Goal: Task Accomplishment & Management: Manage account settings

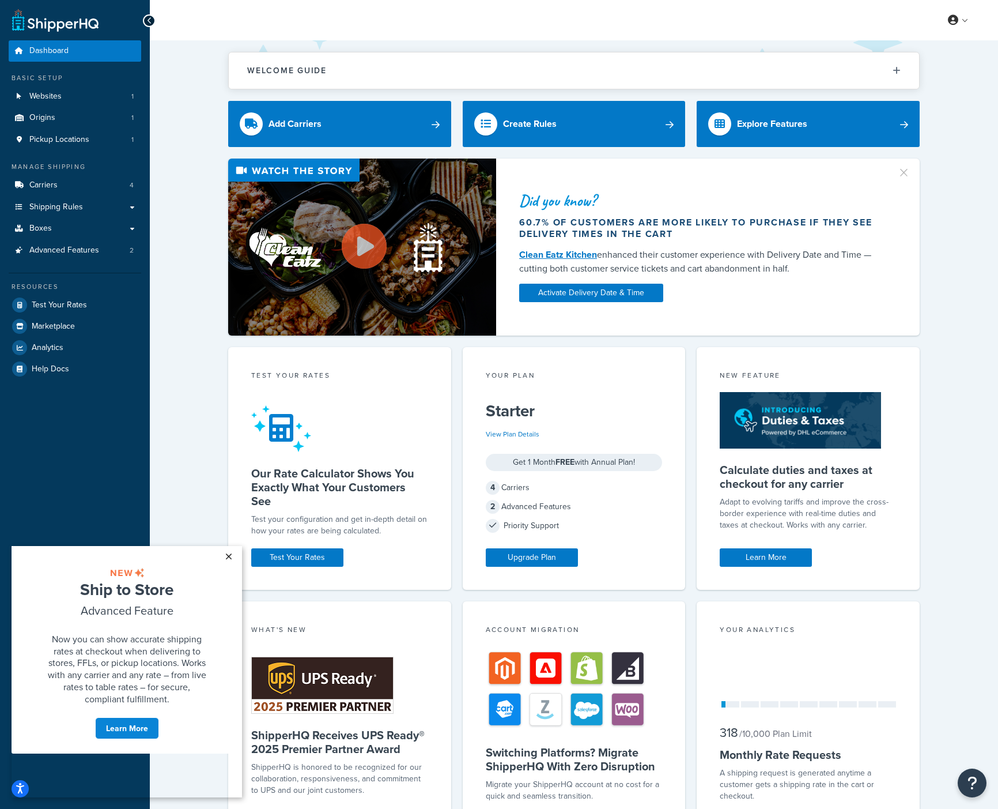
click at [227, 555] on link "×" at bounding box center [228, 556] width 20 height 21
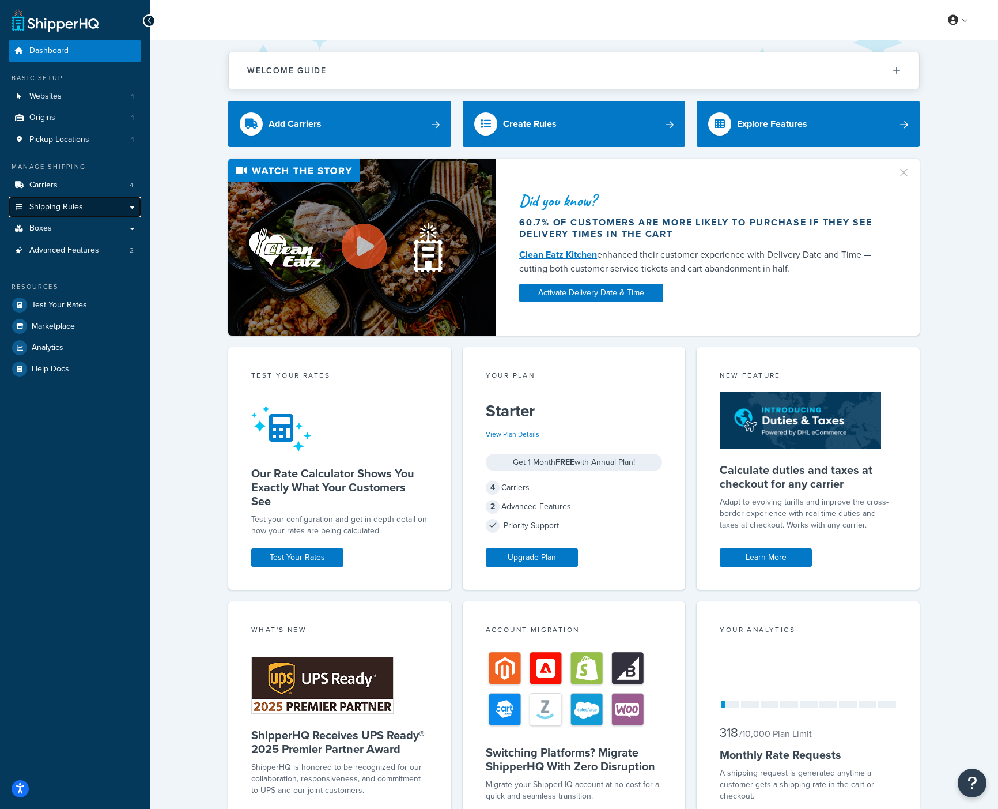
click at [84, 208] on link "Shipping Rules" at bounding box center [75, 207] width 133 height 21
click at [87, 208] on link "Shipping Rules" at bounding box center [75, 207] width 133 height 21
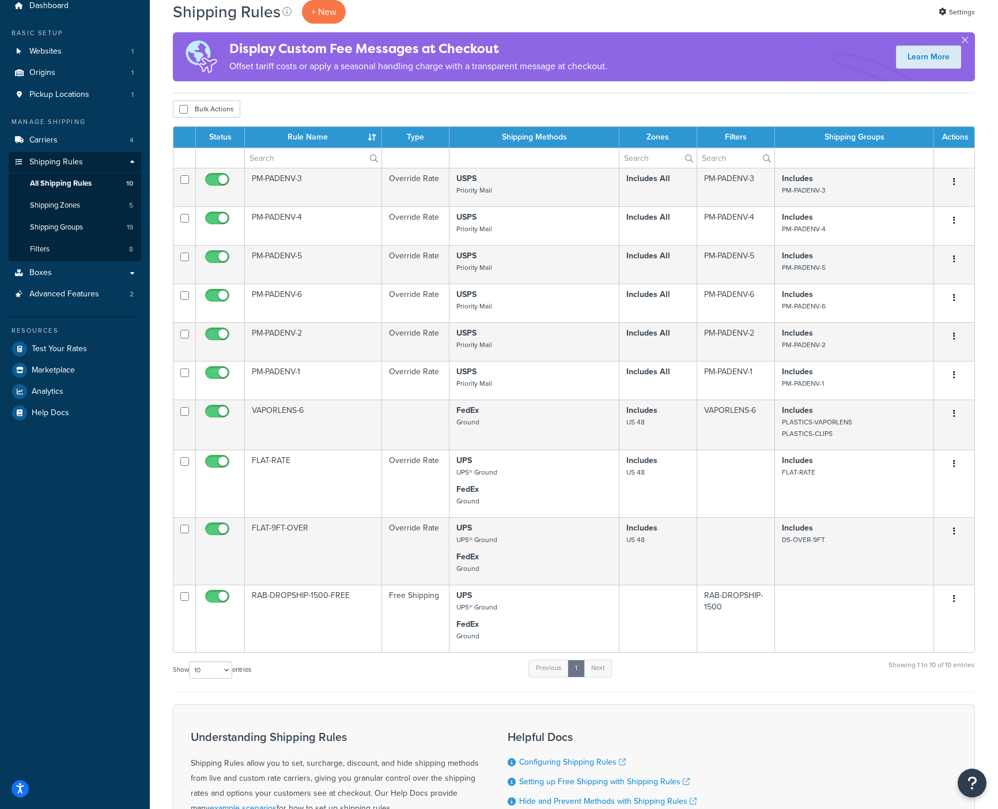
scroll to position [44, 0]
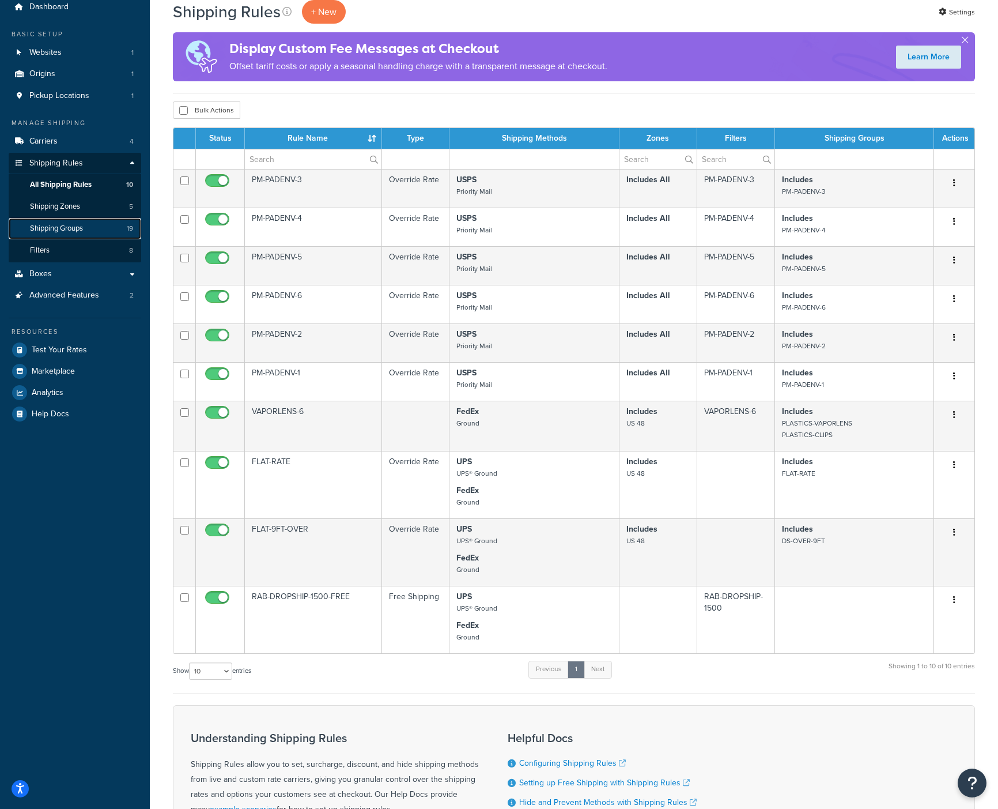
click at [89, 227] on link "Shipping Groups 19" at bounding box center [75, 228] width 133 height 21
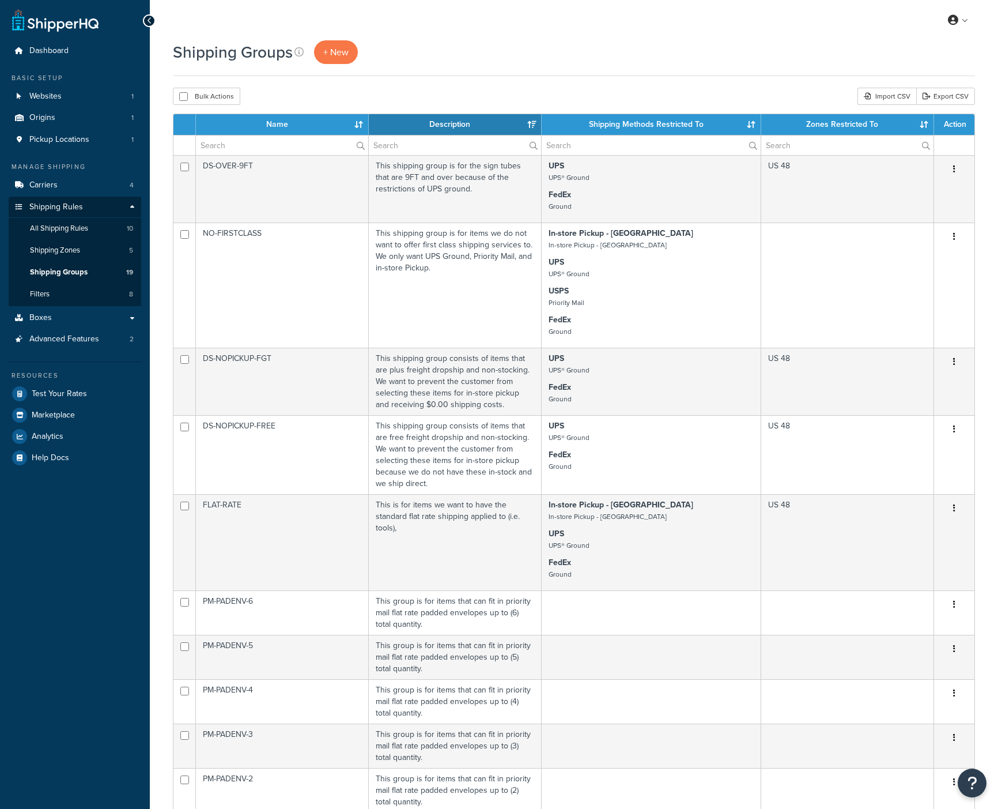
select select "15"
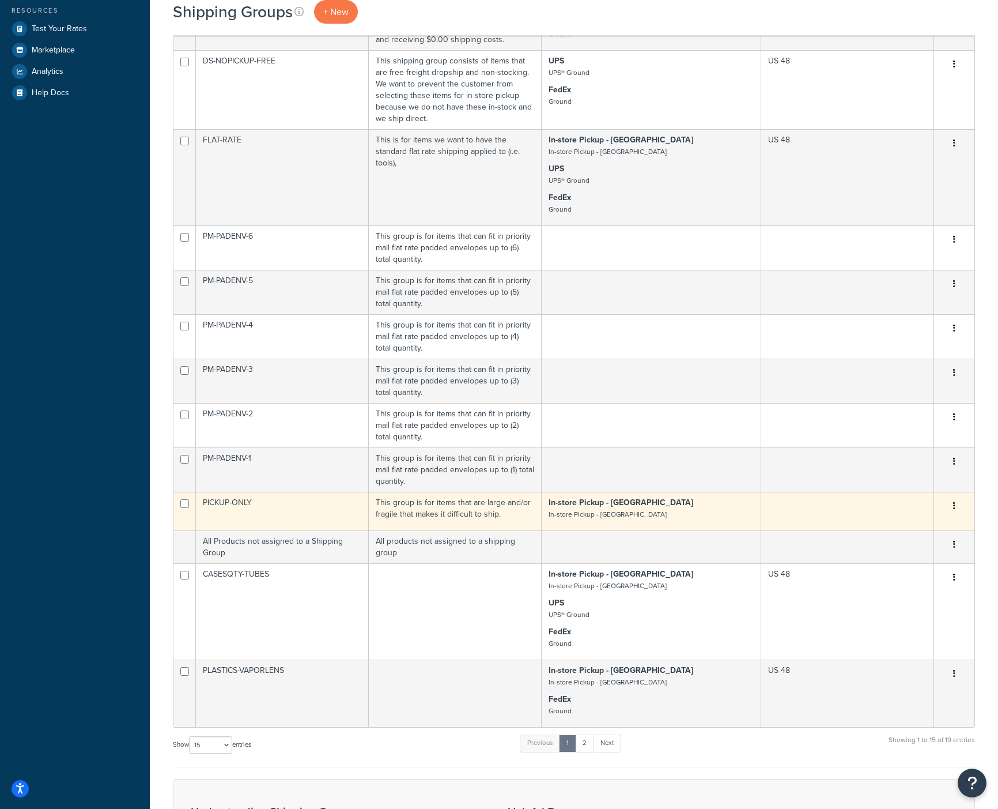
scroll to position [404, 0]
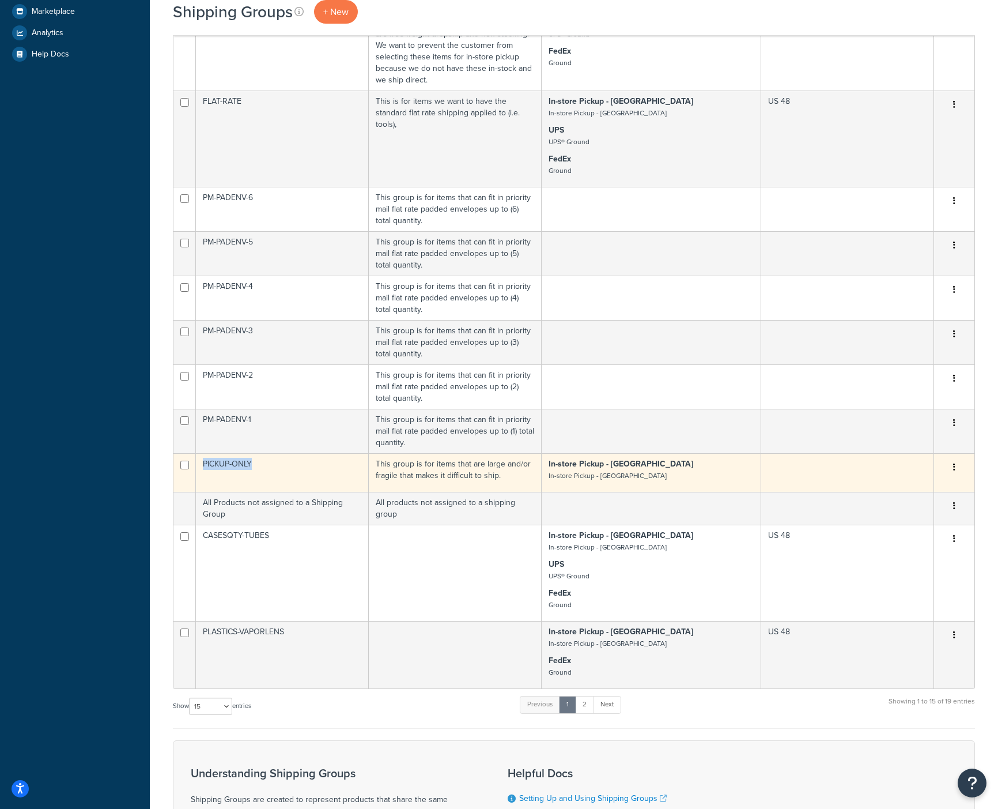
copy td "PICKUP-ONLY"
drag, startPoint x: 258, startPoint y: 463, endPoint x: 197, endPoint y: 464, distance: 61.7
click at [197, 464] on td "PICKUP-ONLY" at bounding box center [282, 472] width 173 height 39
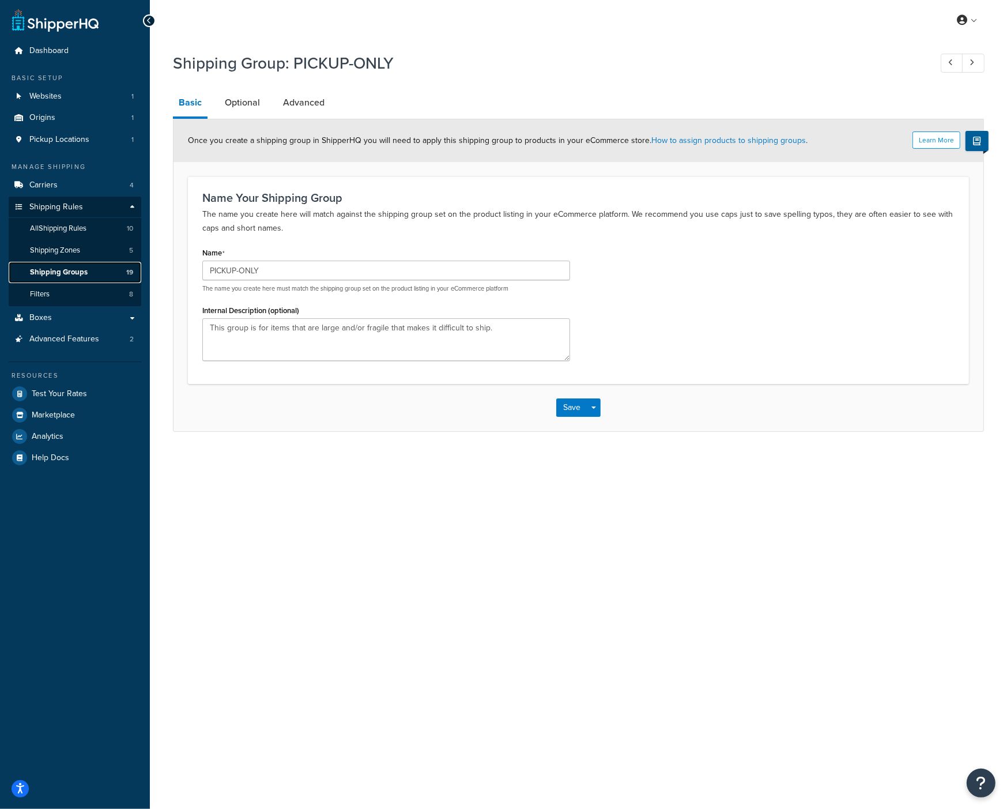
click at [93, 272] on link "Shipping Groups 19" at bounding box center [75, 272] width 133 height 21
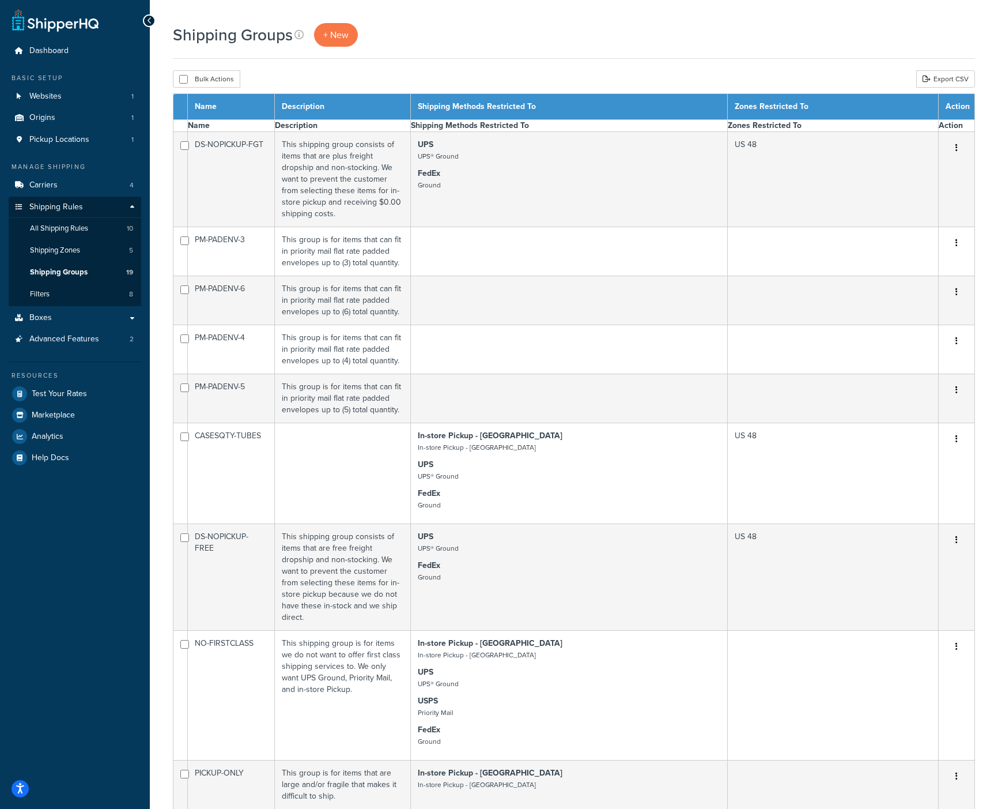
select select "15"
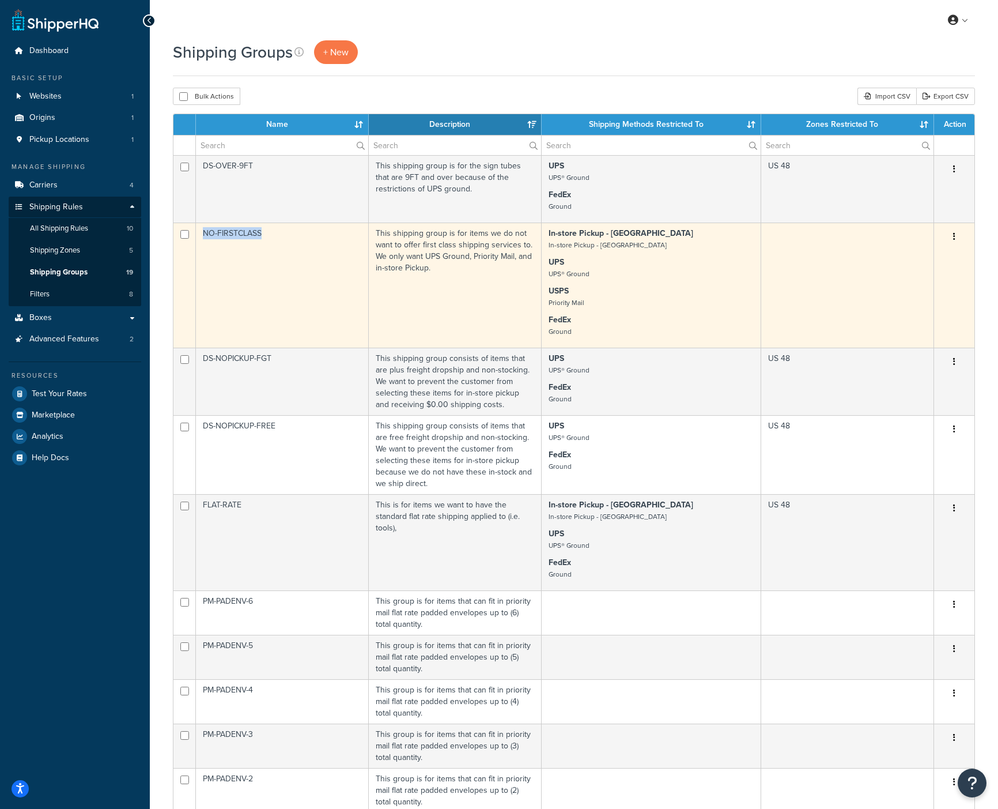
drag, startPoint x: 280, startPoint y: 232, endPoint x: 203, endPoint y: 235, distance: 77.3
click at [203, 235] on td "NO-FIRSTCLASS" at bounding box center [282, 285] width 173 height 125
copy td "NO-FIRSTCLASS"
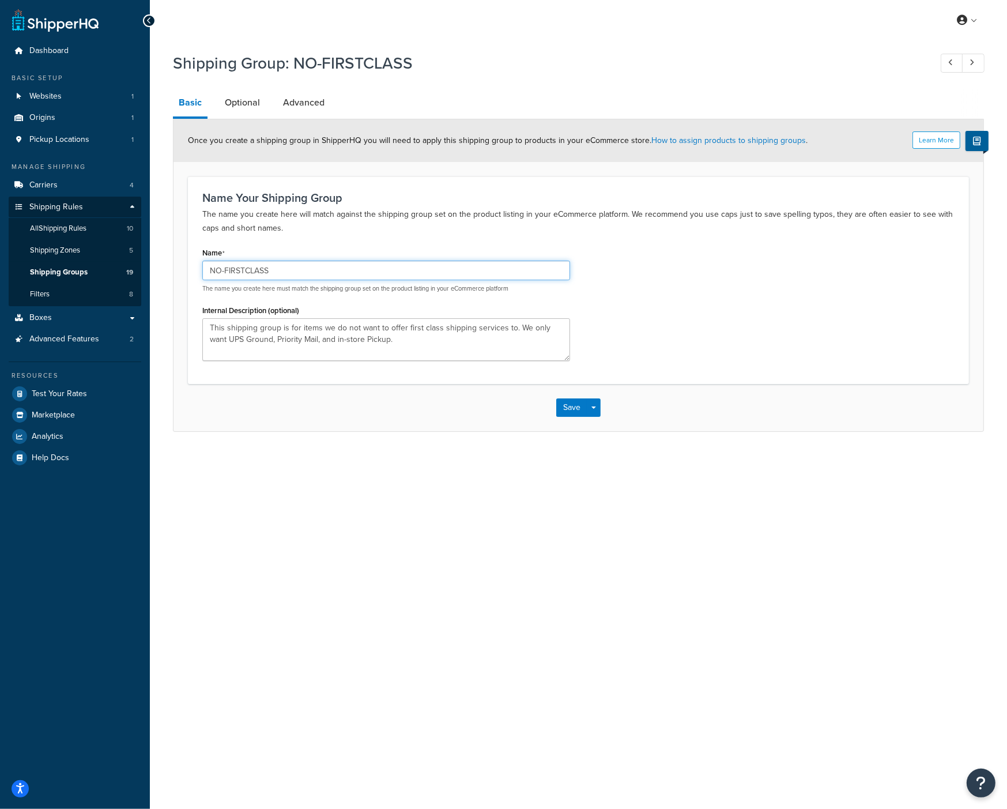
click at [285, 276] on input "NO-FIRSTCLASS" at bounding box center [386, 271] width 368 height 20
click at [77, 296] on link "Filters 8" at bounding box center [75, 294] width 133 height 21
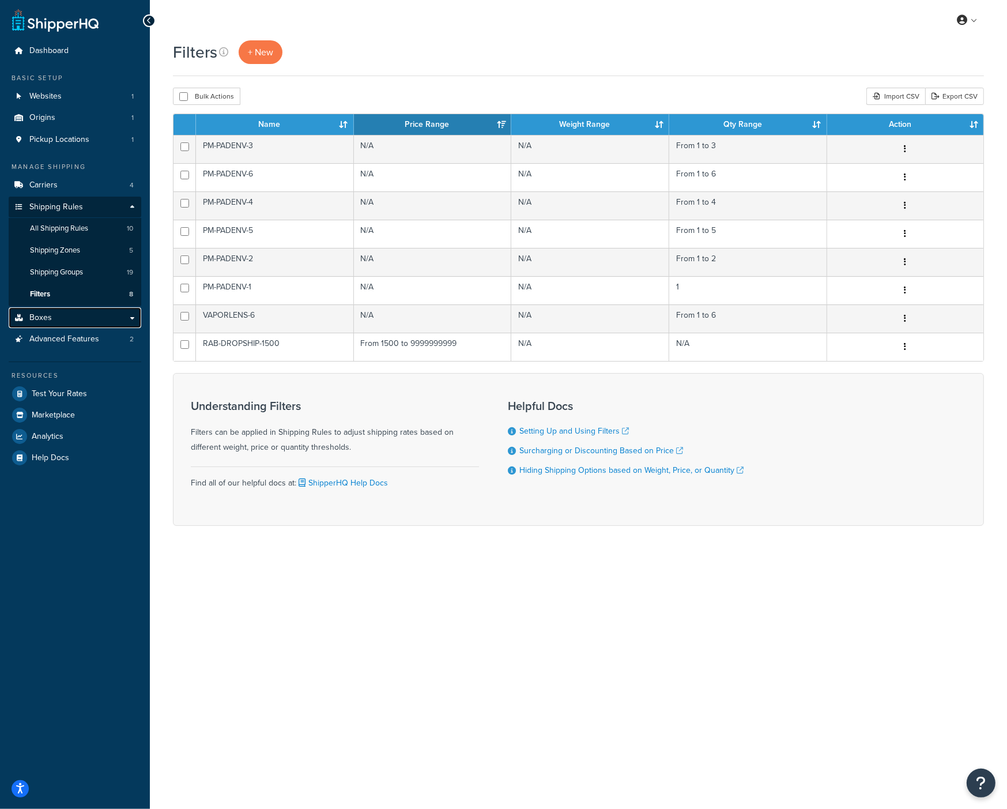
click at [93, 325] on link "Boxes" at bounding box center [75, 317] width 133 height 21
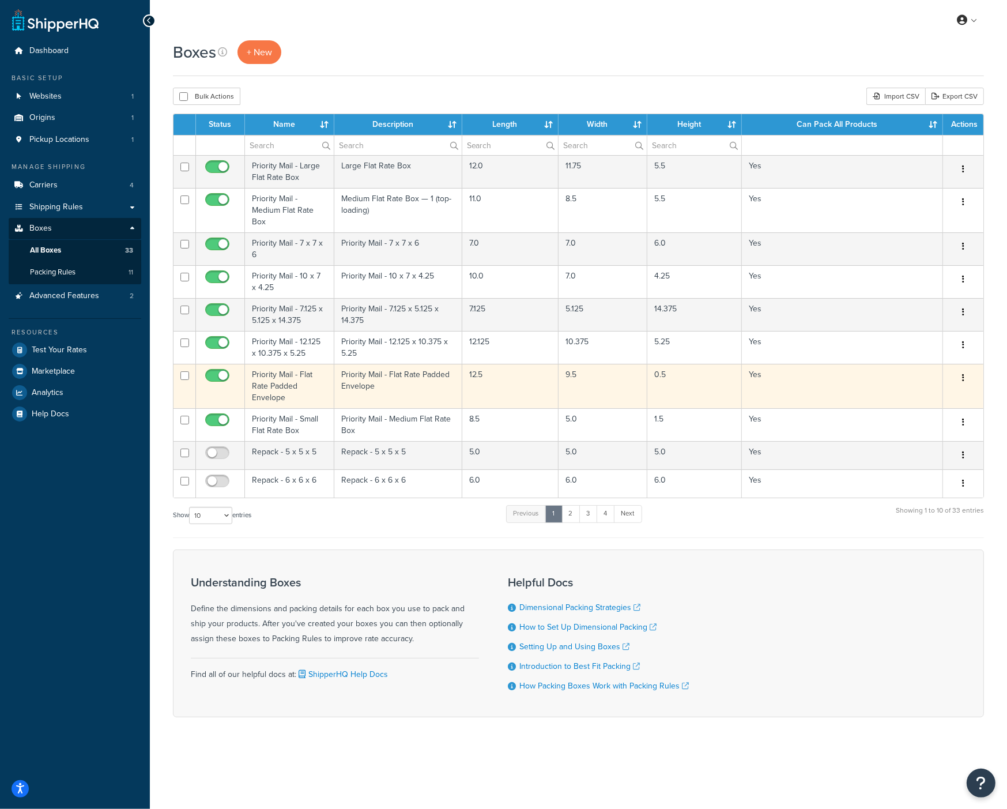
click at [217, 374] on input "checkbox" at bounding box center [219, 378] width 32 height 14
checkbox input "false"
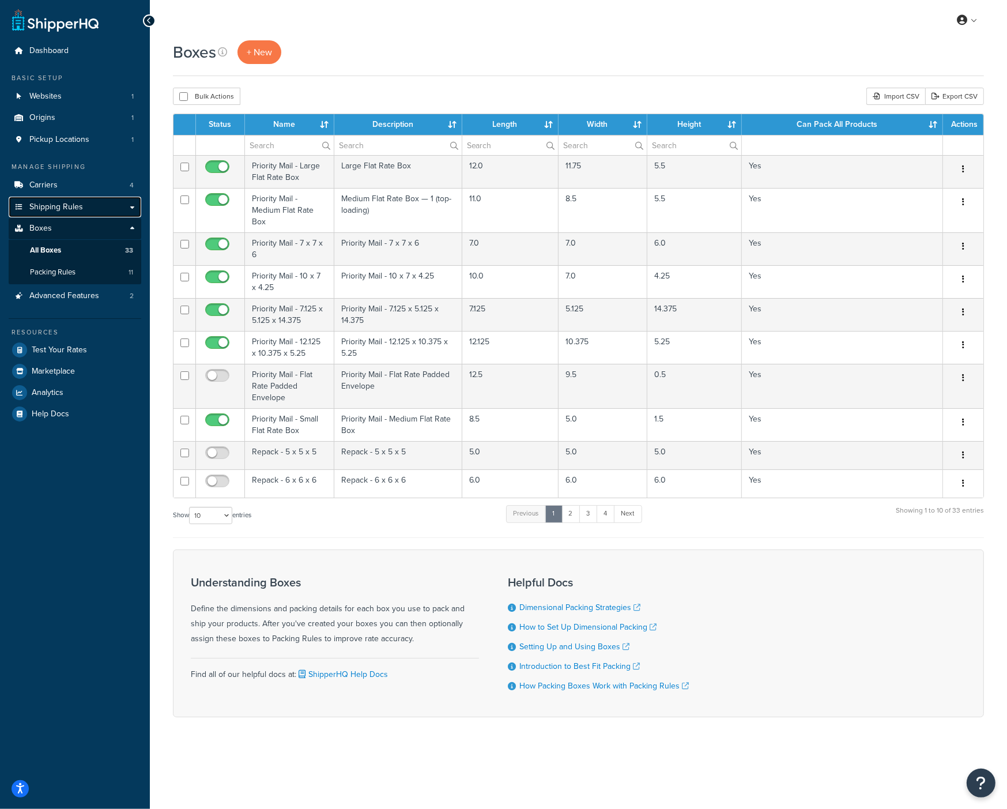
click at [91, 209] on link "Shipping Rules" at bounding box center [75, 207] width 133 height 21
click at [94, 183] on link "Carriers 4" at bounding box center [75, 185] width 133 height 21
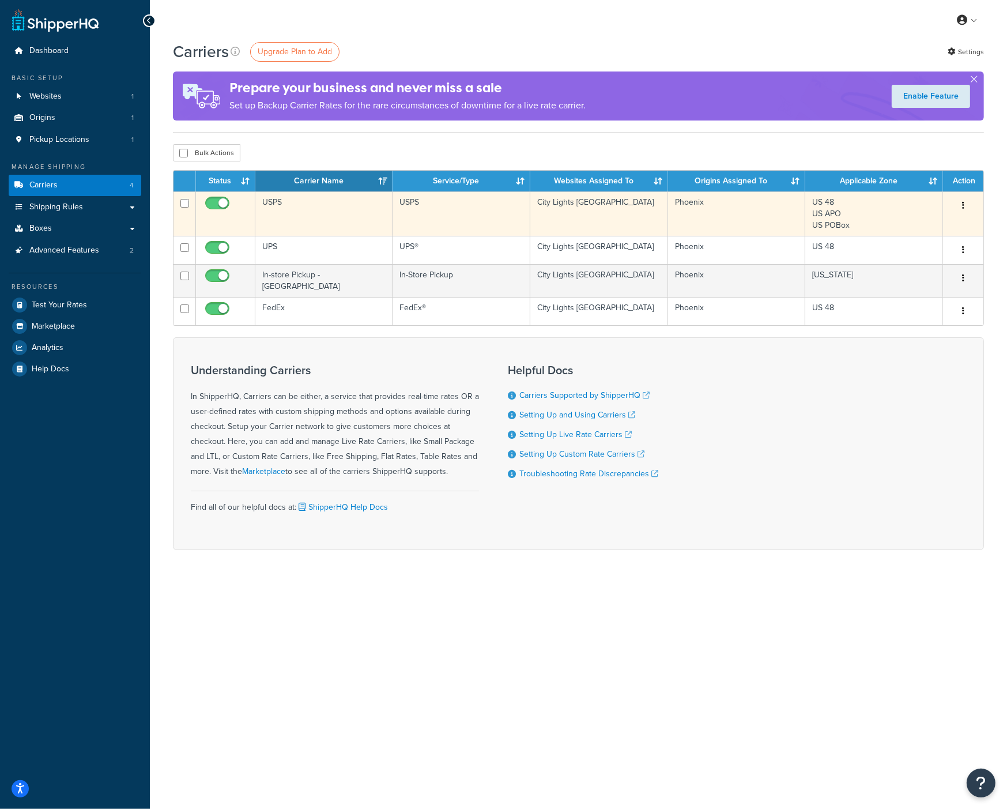
click at [304, 223] on td "USPS" at bounding box center [323, 213] width 137 height 44
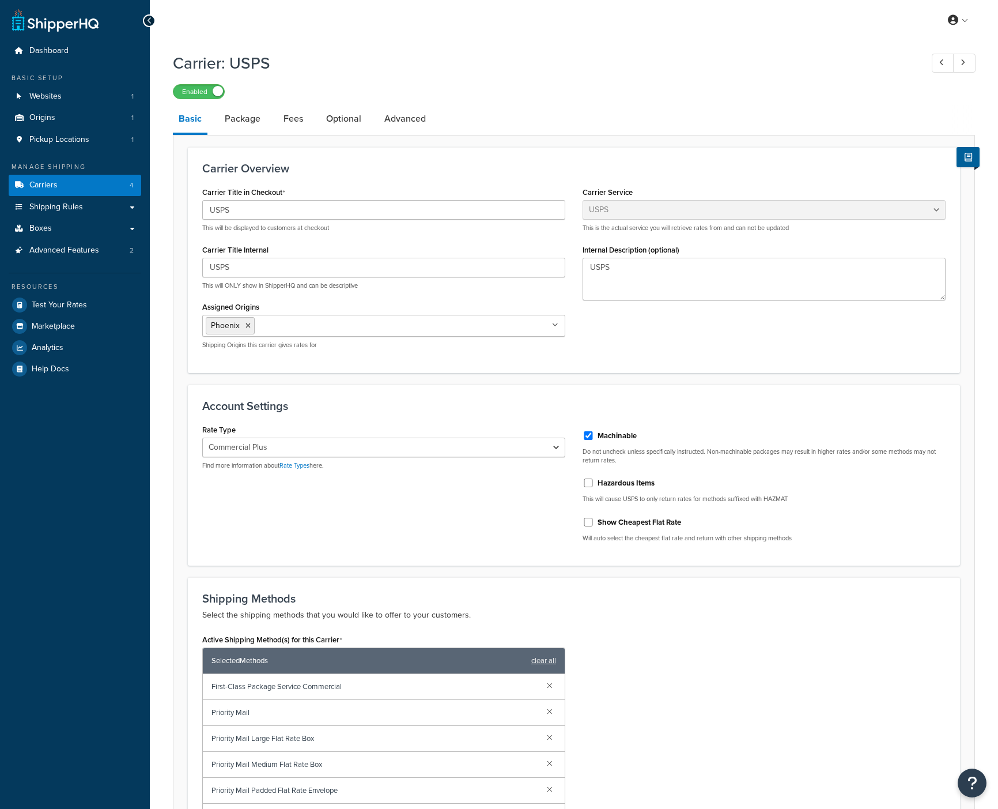
select select "usps"
select select "PLUS"
click at [106, 208] on link "Shipping Rules" at bounding box center [75, 207] width 133 height 21
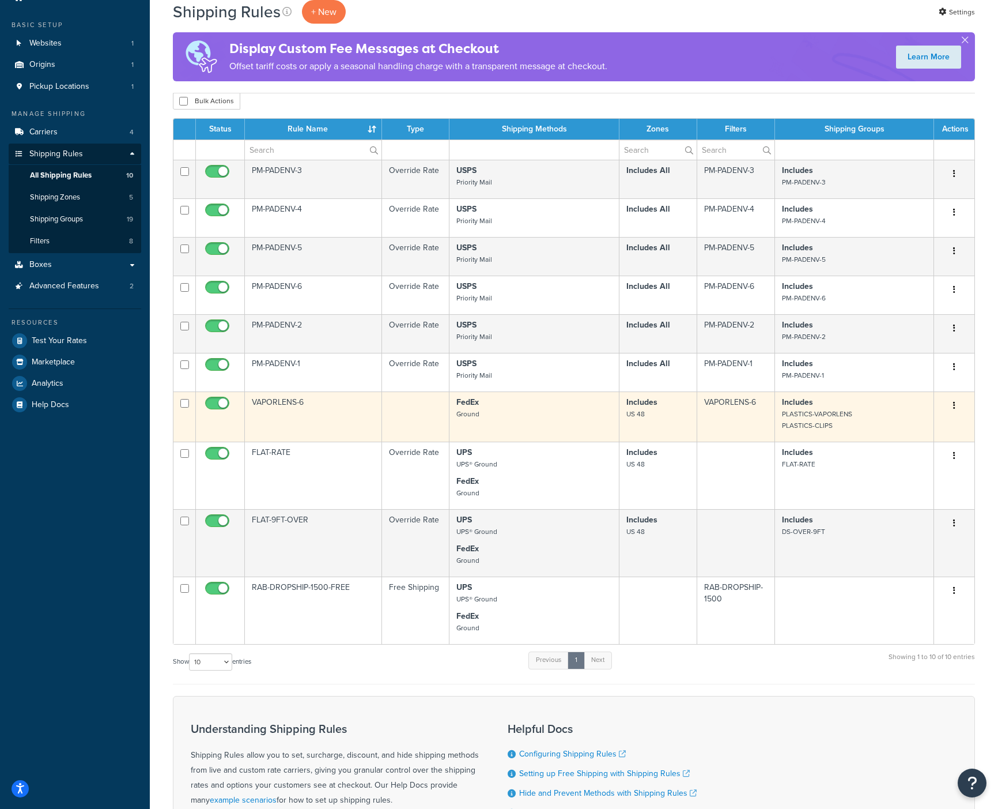
scroll to position [58, 0]
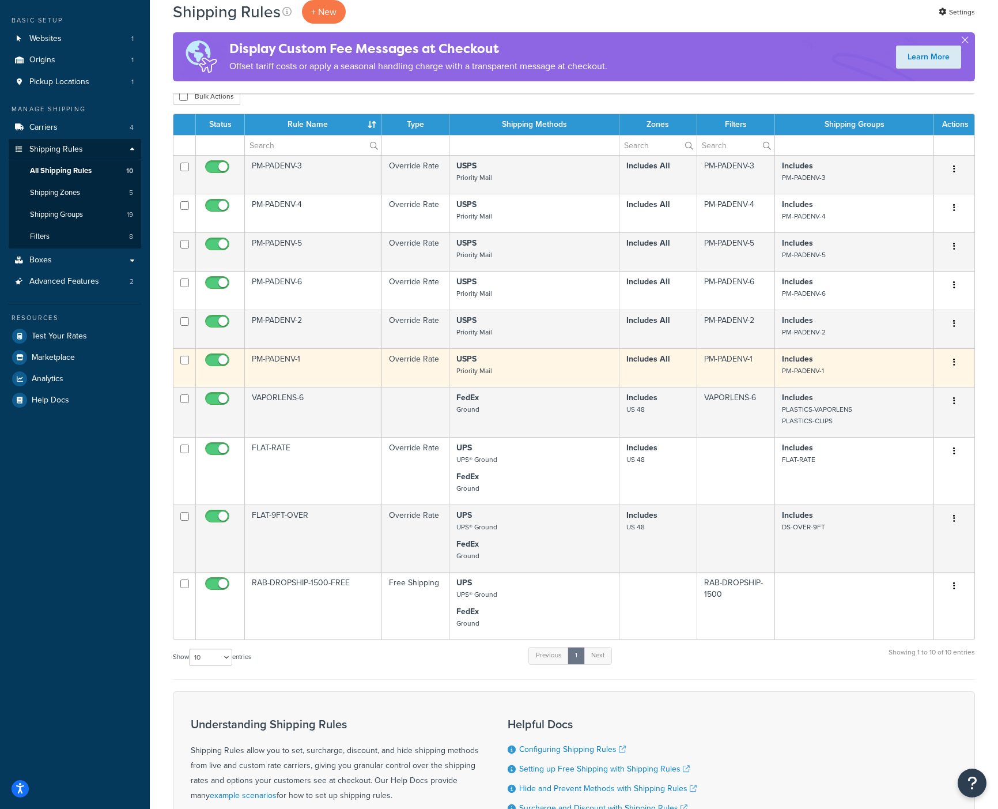
click at [319, 364] on td "PM-PADENV-1" at bounding box center [313, 367] width 137 height 39
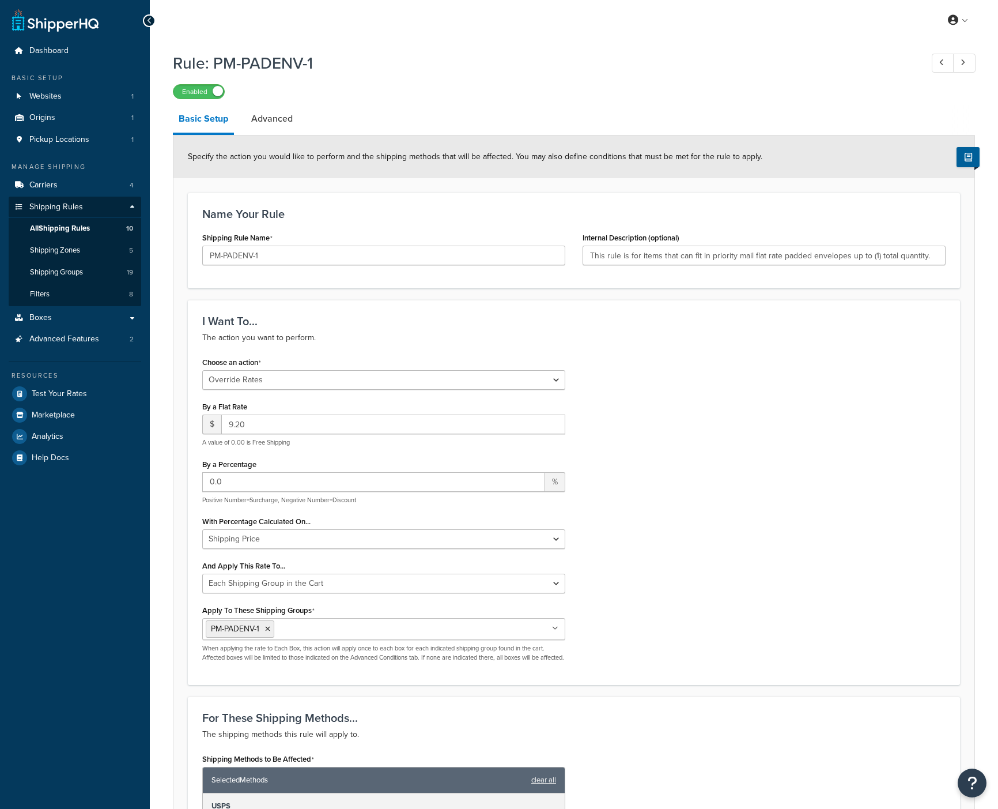
select select "OVERRIDE"
select select "SHIPPING_GROUP"
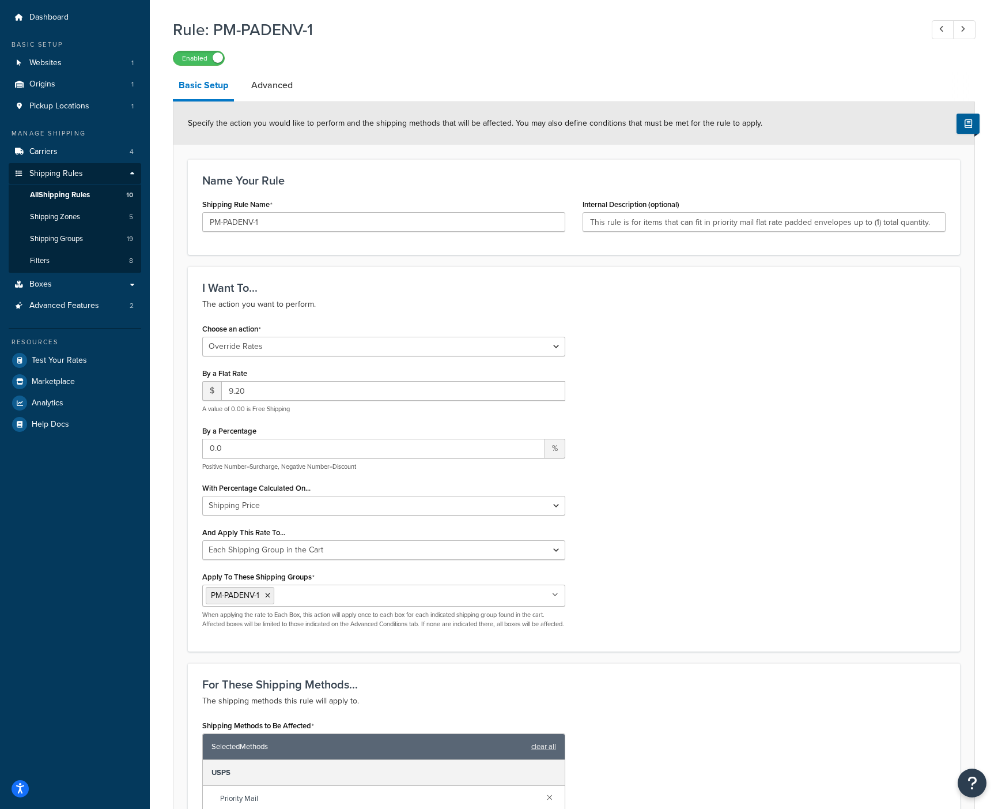
scroll to position [17, 0]
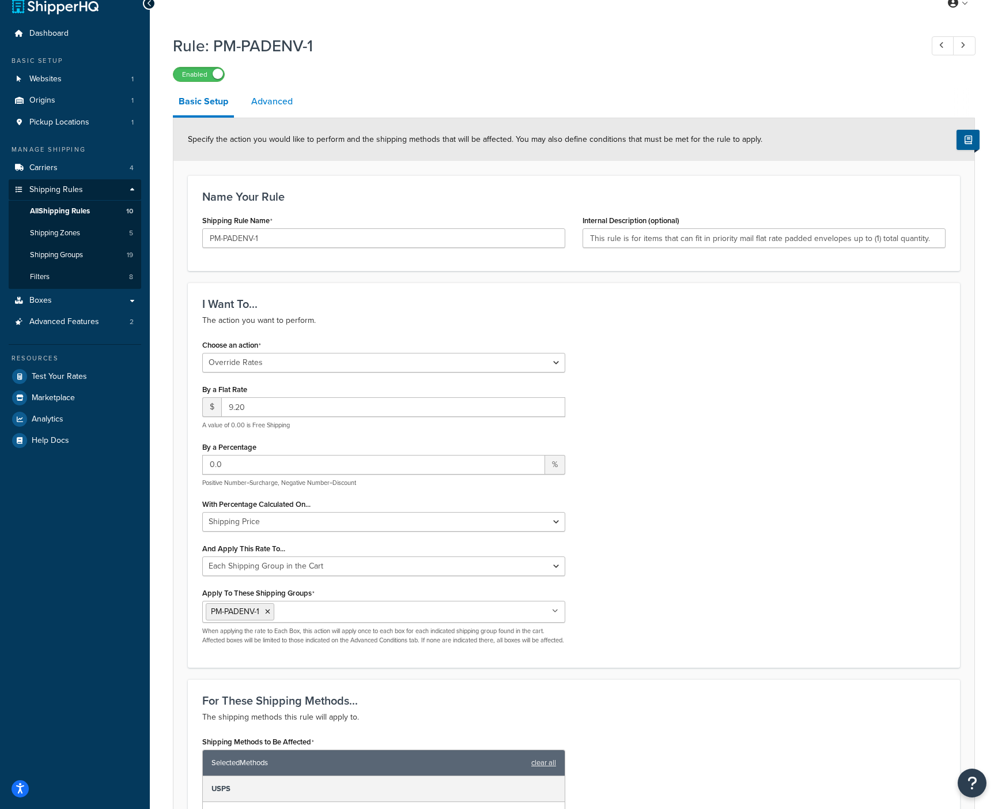
click at [274, 112] on link "Advanced" at bounding box center [272, 102] width 53 height 28
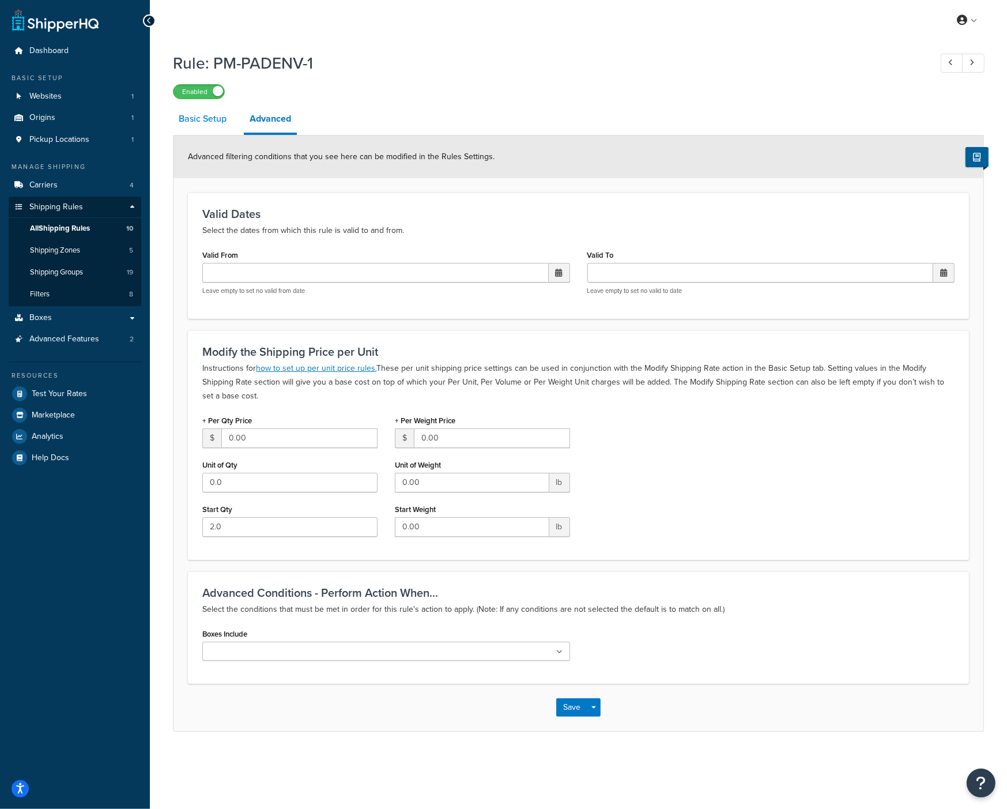
click at [227, 133] on link "Basic Setup" at bounding box center [202, 119] width 59 height 28
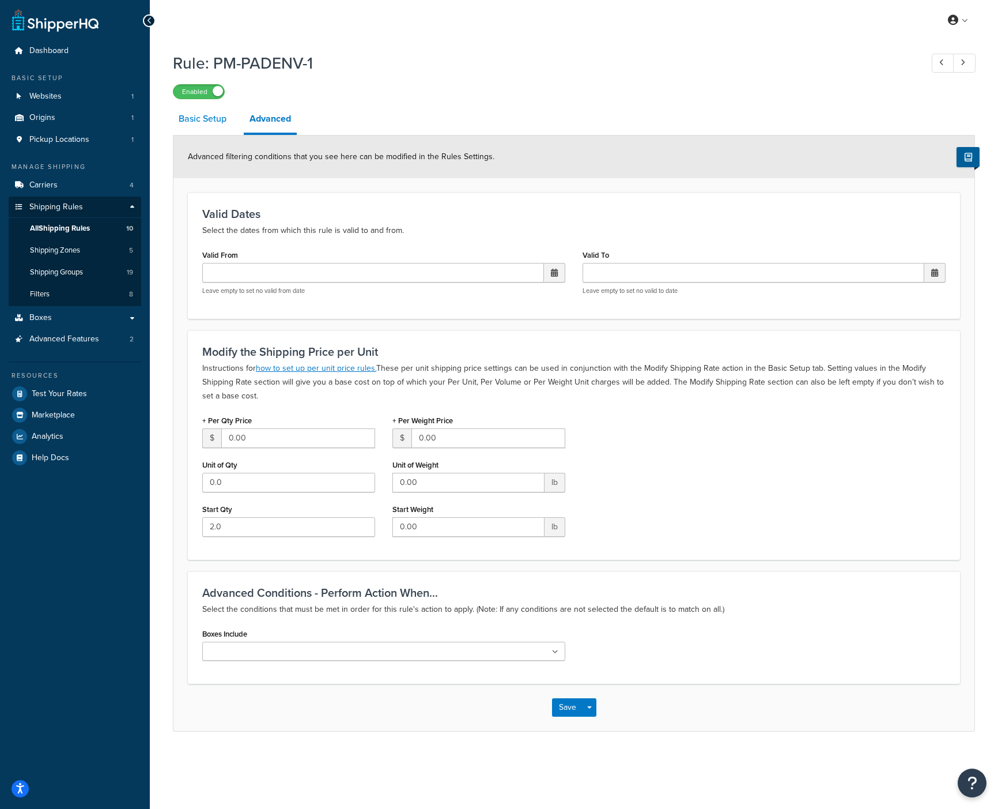
select select "OVERRIDE"
select select "SHIPPING_GROUP"
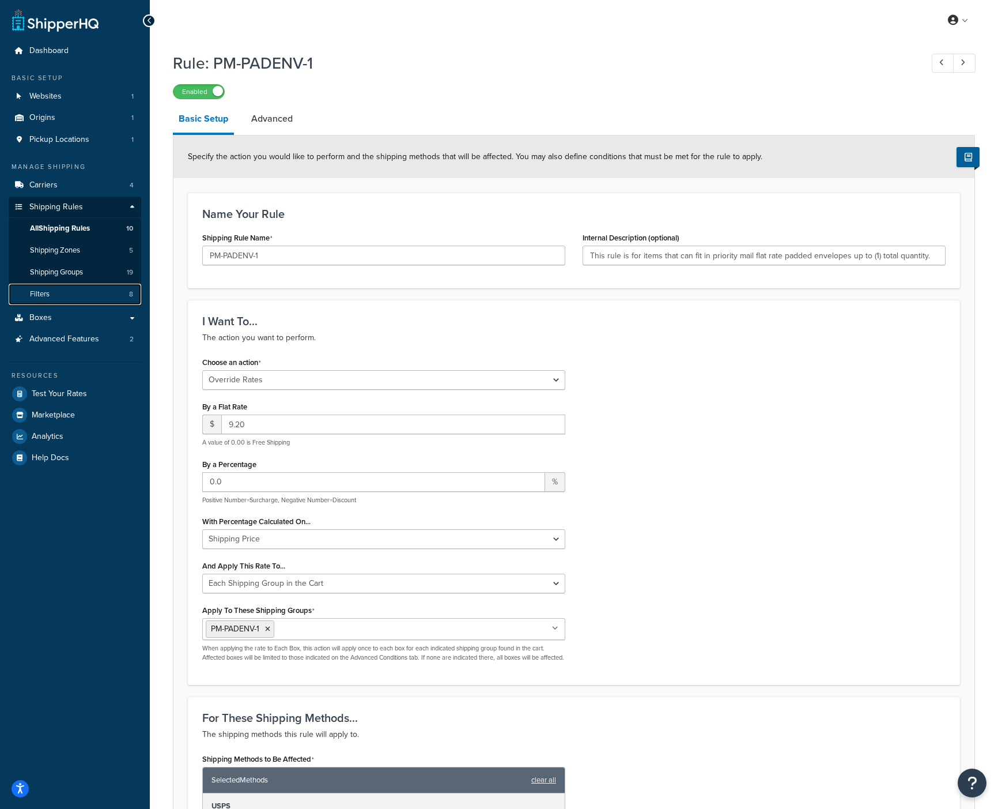
click at [77, 290] on link "Filters 8" at bounding box center [75, 294] width 133 height 21
click at [70, 289] on link "Filters 8" at bounding box center [75, 294] width 133 height 21
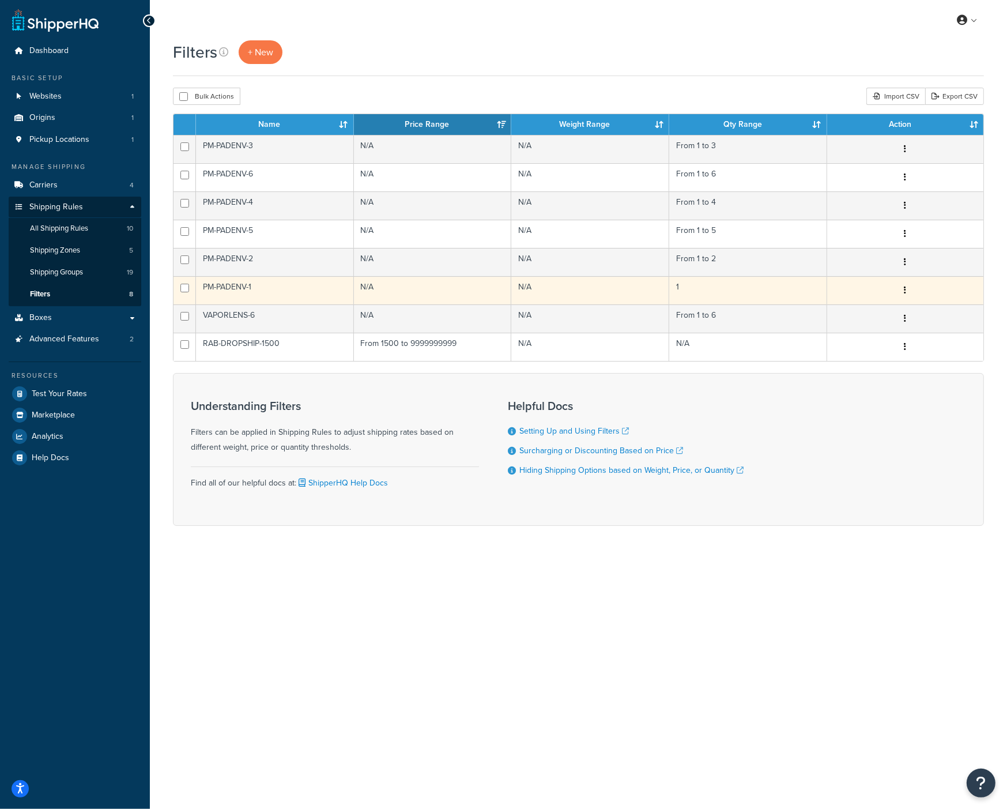
click at [254, 293] on td "PM-PADENV-1" at bounding box center [275, 290] width 158 height 28
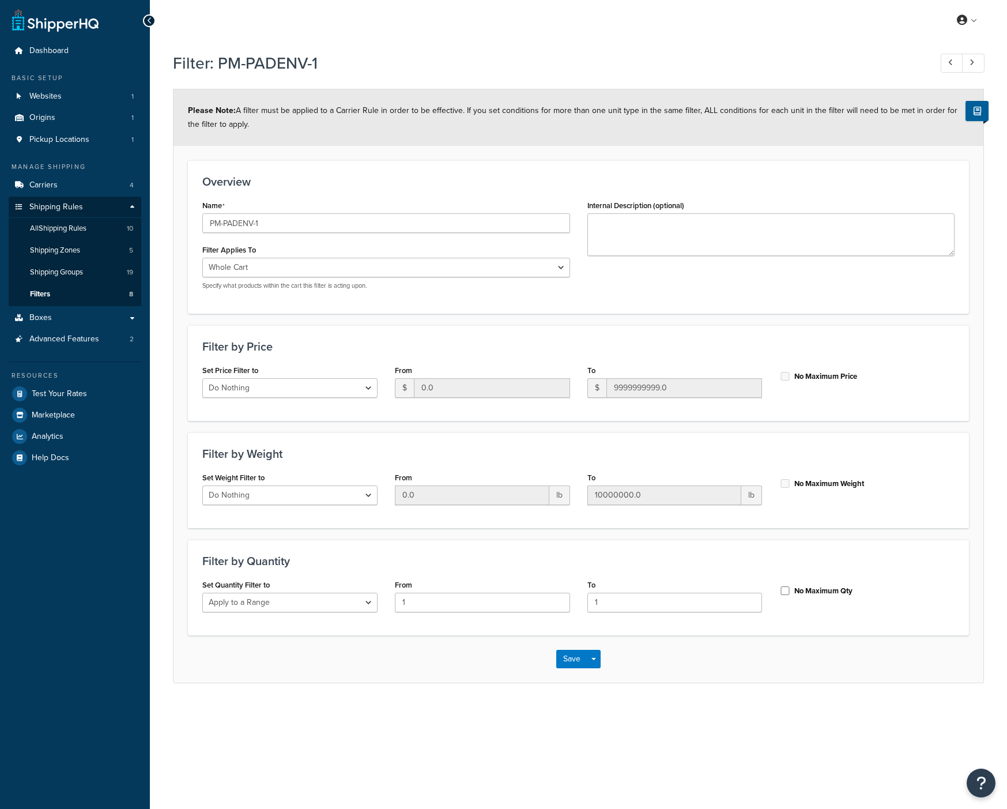
select select "range"
click at [83, 321] on link "Boxes" at bounding box center [75, 317] width 133 height 21
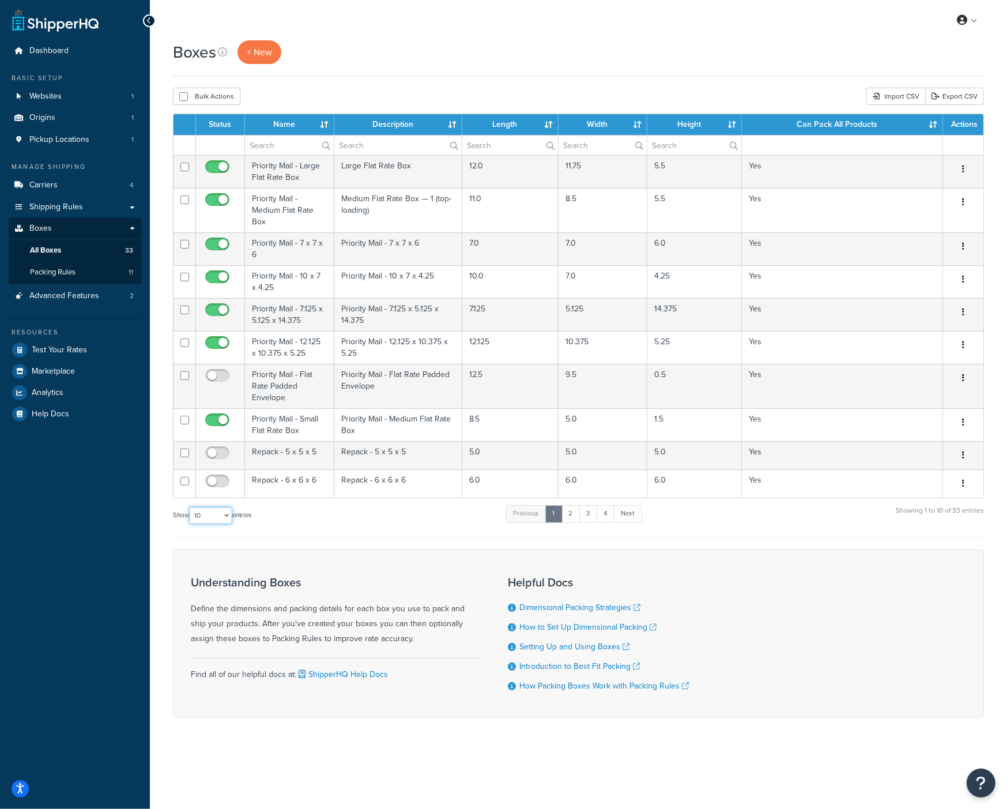
click at [200, 515] on select "10 15 25 50 100 1000" at bounding box center [210, 515] width 43 height 17
select select "1000"
click at [190, 507] on select "10 15 25 50 100 1000" at bounding box center [210, 515] width 43 height 17
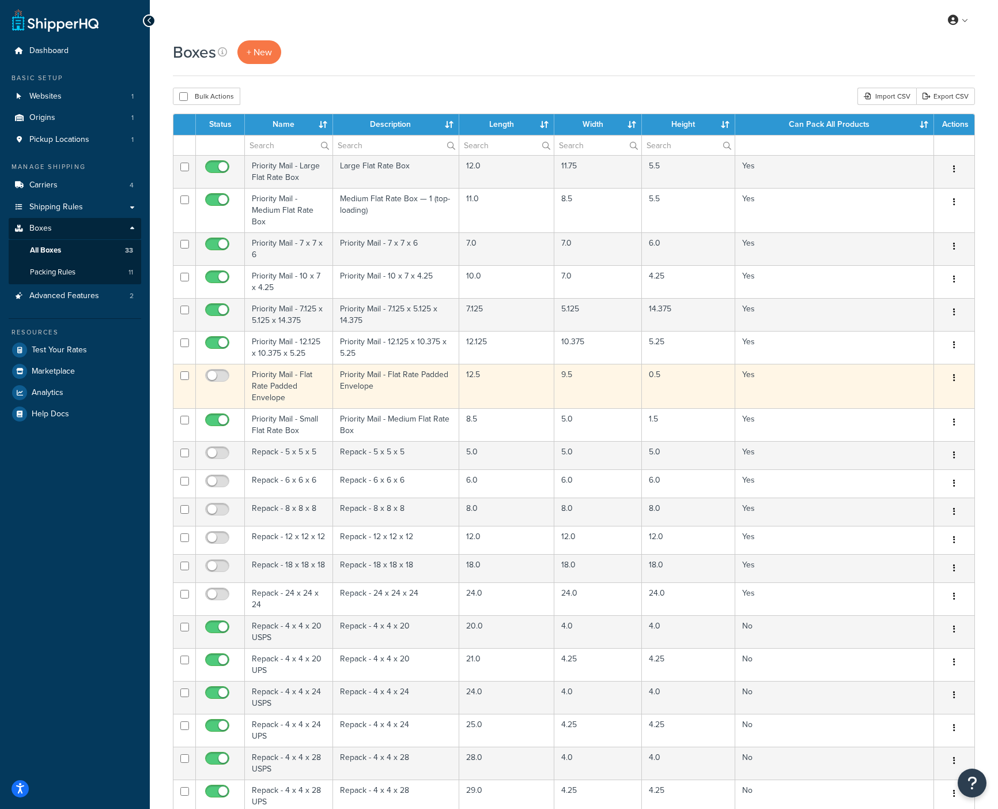
click at [959, 378] on button "button" at bounding box center [955, 378] width 16 height 18
click at [941, 400] on link "Edit" at bounding box center [916, 400] width 91 height 24
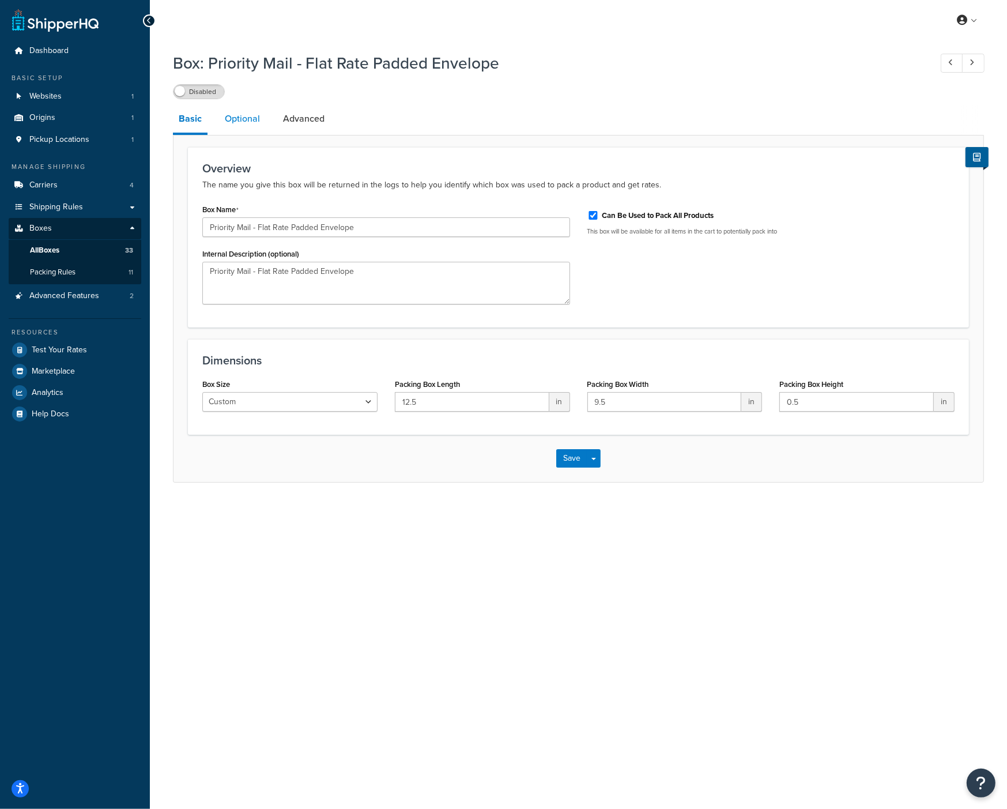
click at [248, 126] on link "Optional" at bounding box center [242, 119] width 47 height 28
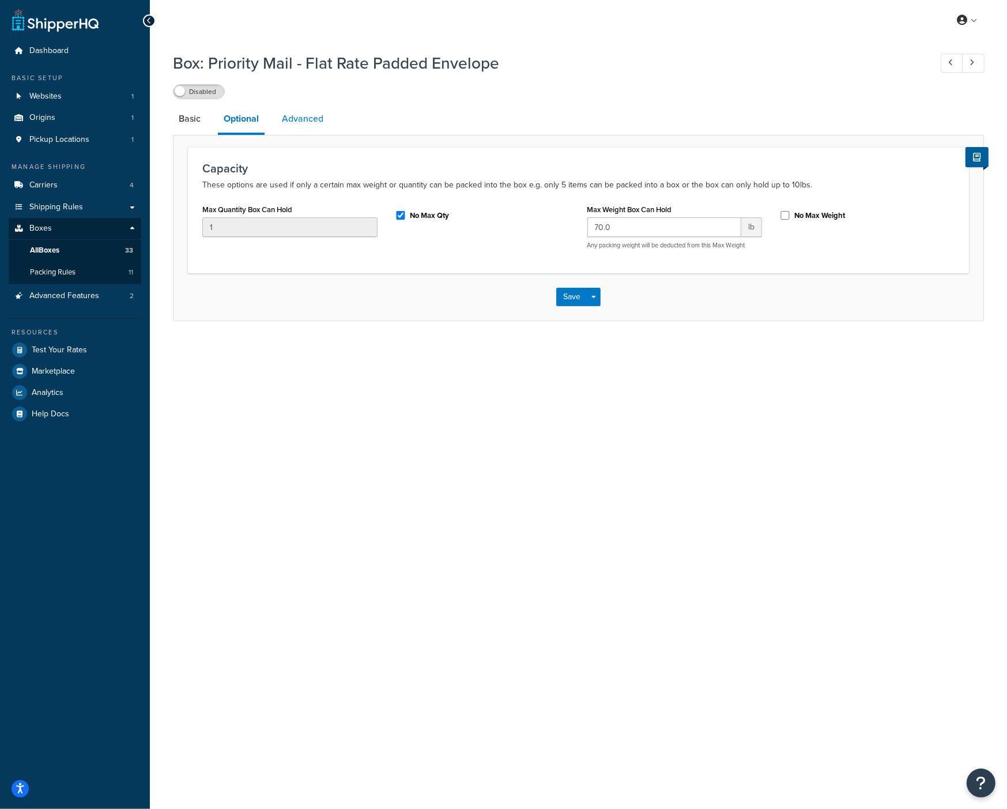
click at [314, 121] on link "Advanced" at bounding box center [302, 119] width 53 height 28
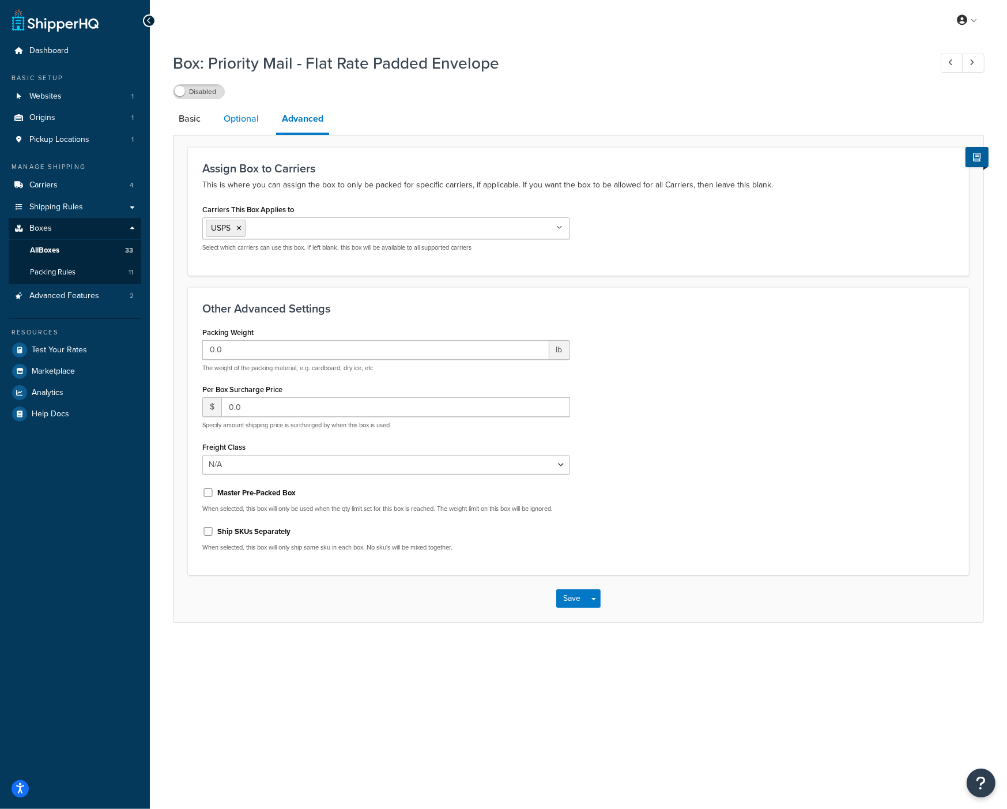
click at [242, 122] on link "Optional" at bounding box center [241, 119] width 47 height 28
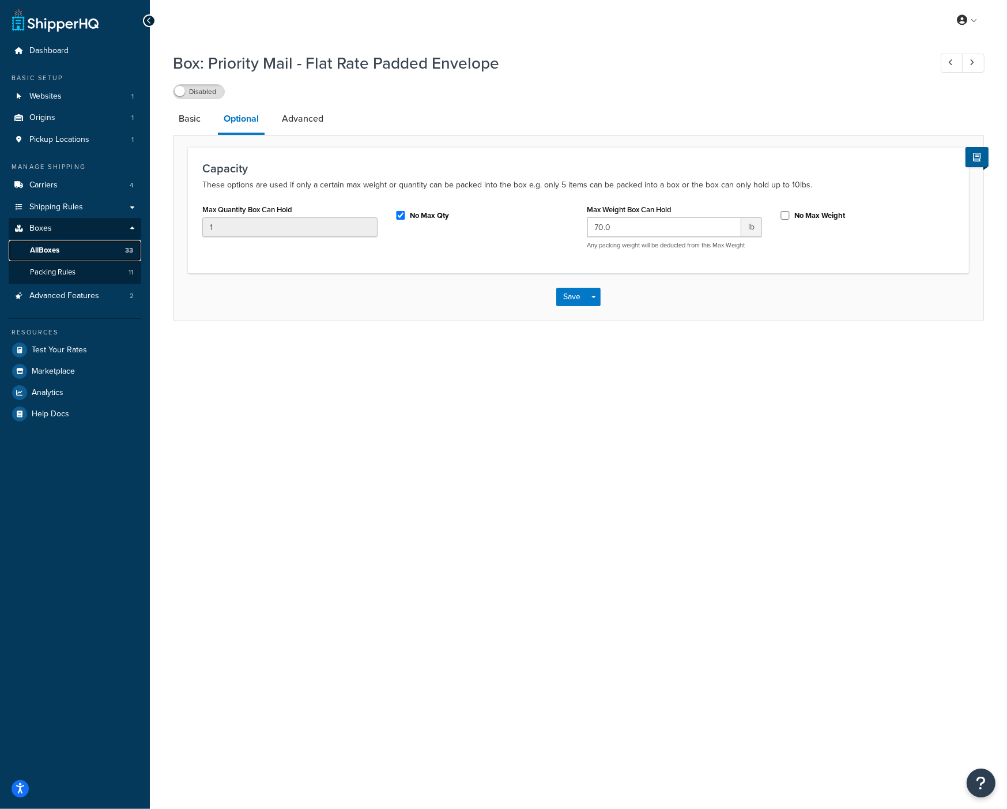
click at [65, 249] on link "All Boxes 33" at bounding box center [75, 250] width 133 height 21
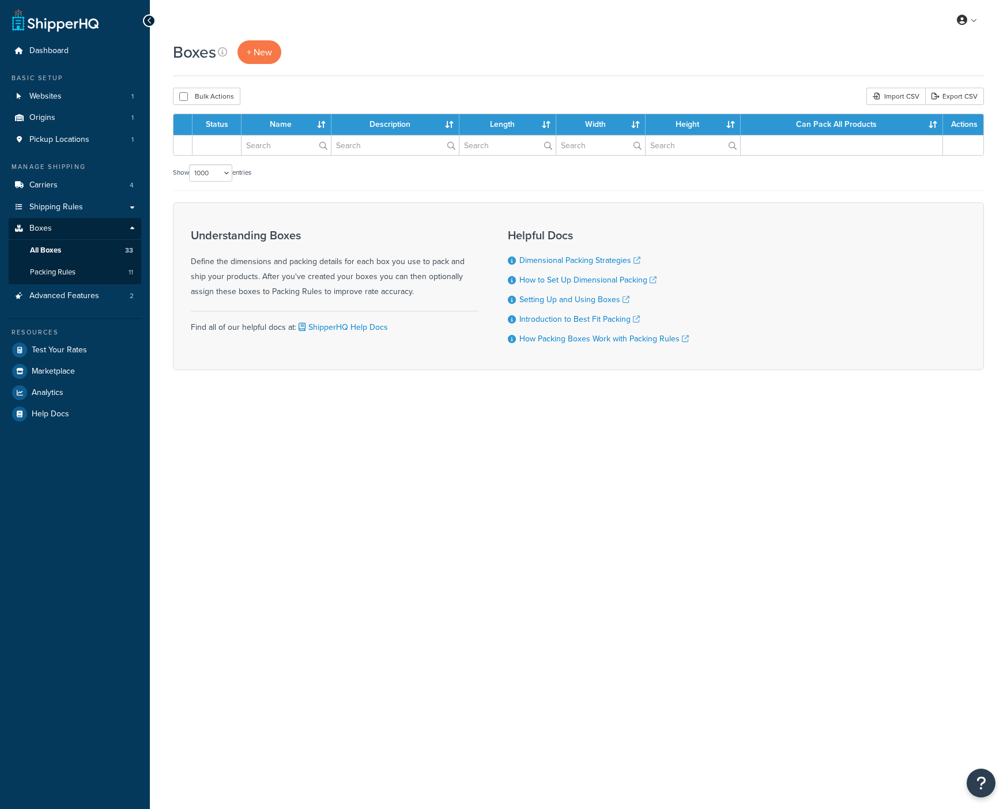
select select "1000"
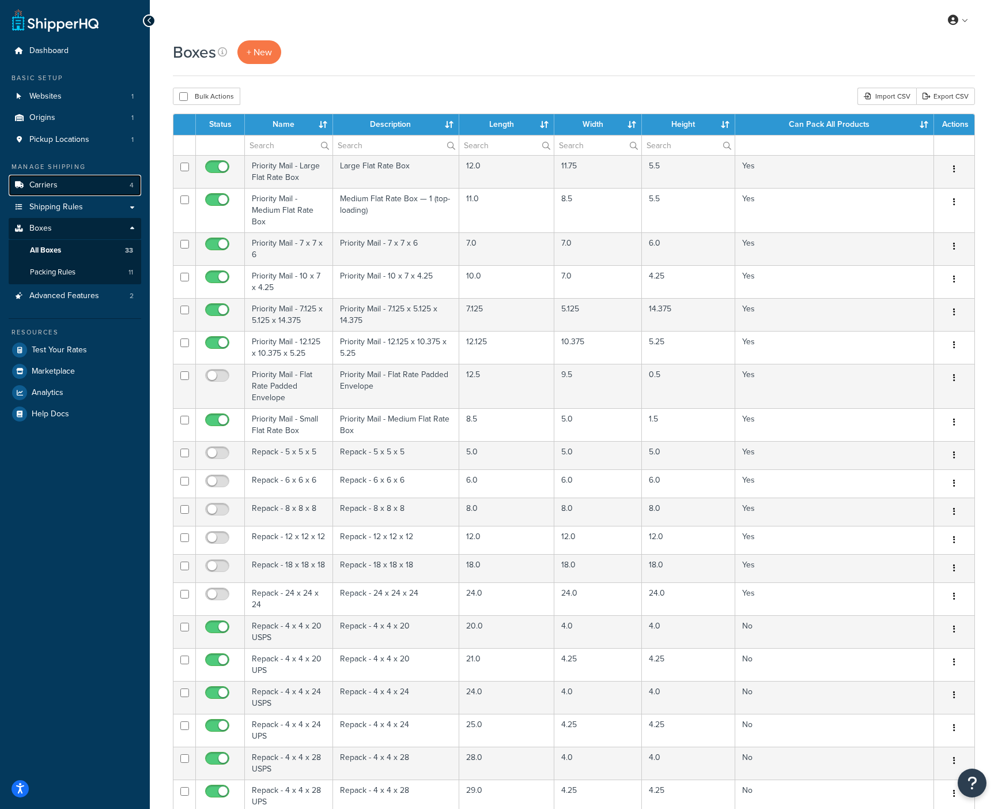
click at [70, 189] on link "Carriers 4" at bounding box center [75, 185] width 133 height 21
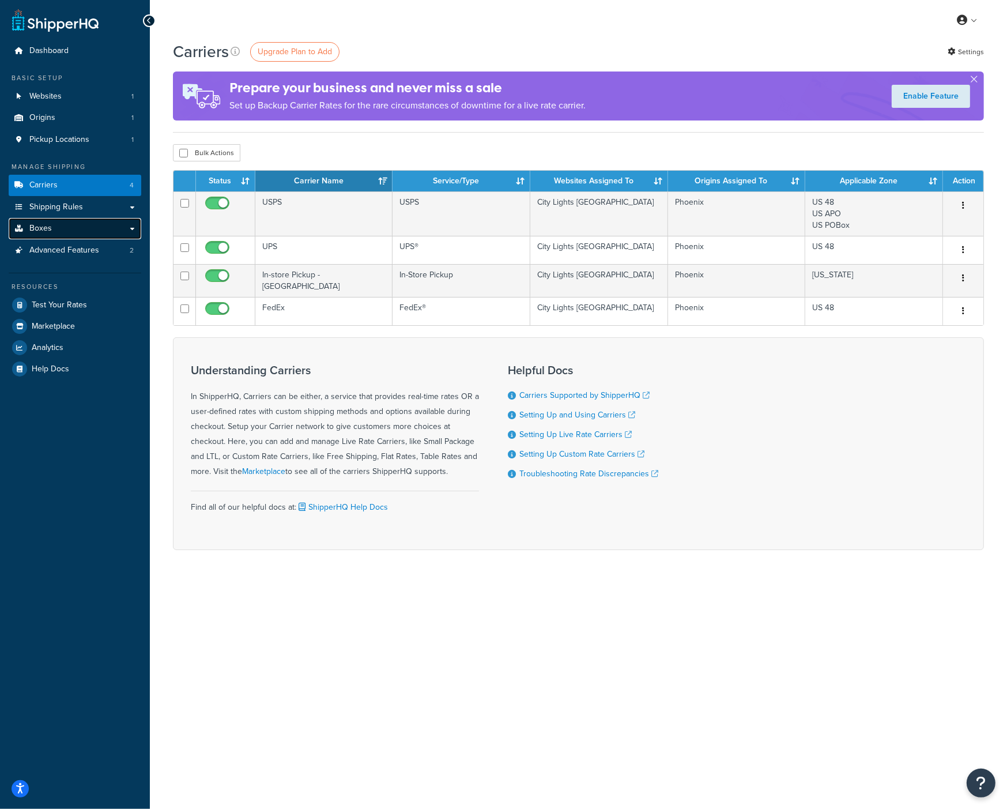
click at [69, 227] on link "Boxes" at bounding box center [75, 228] width 133 height 21
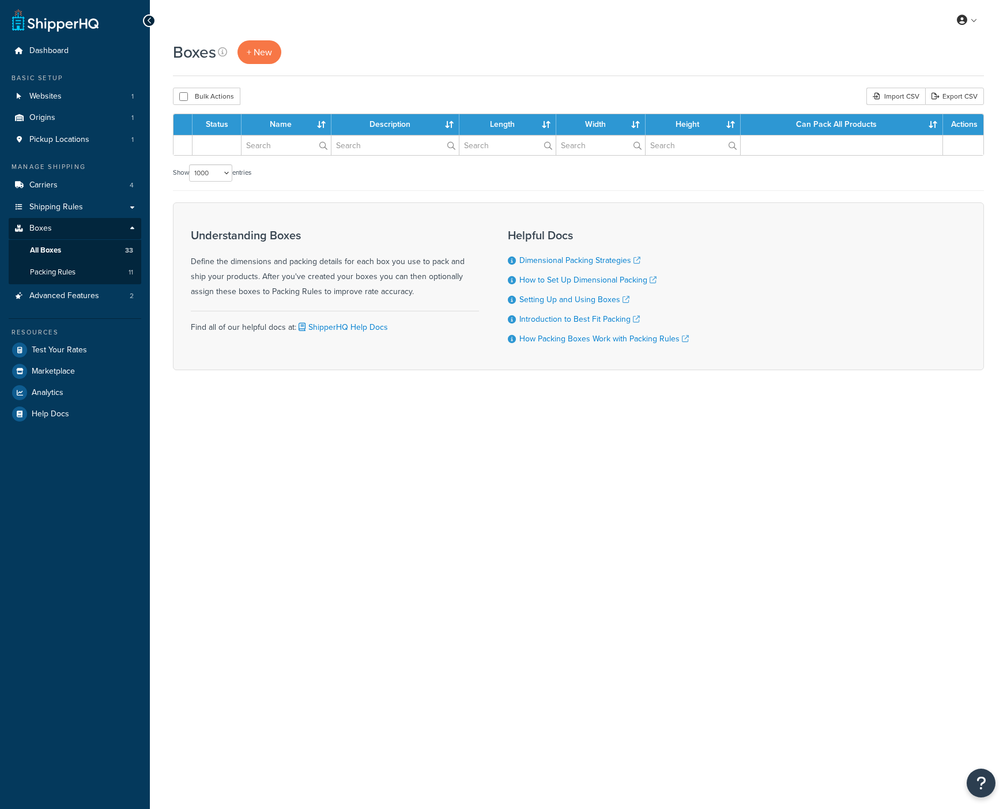
select select "1000"
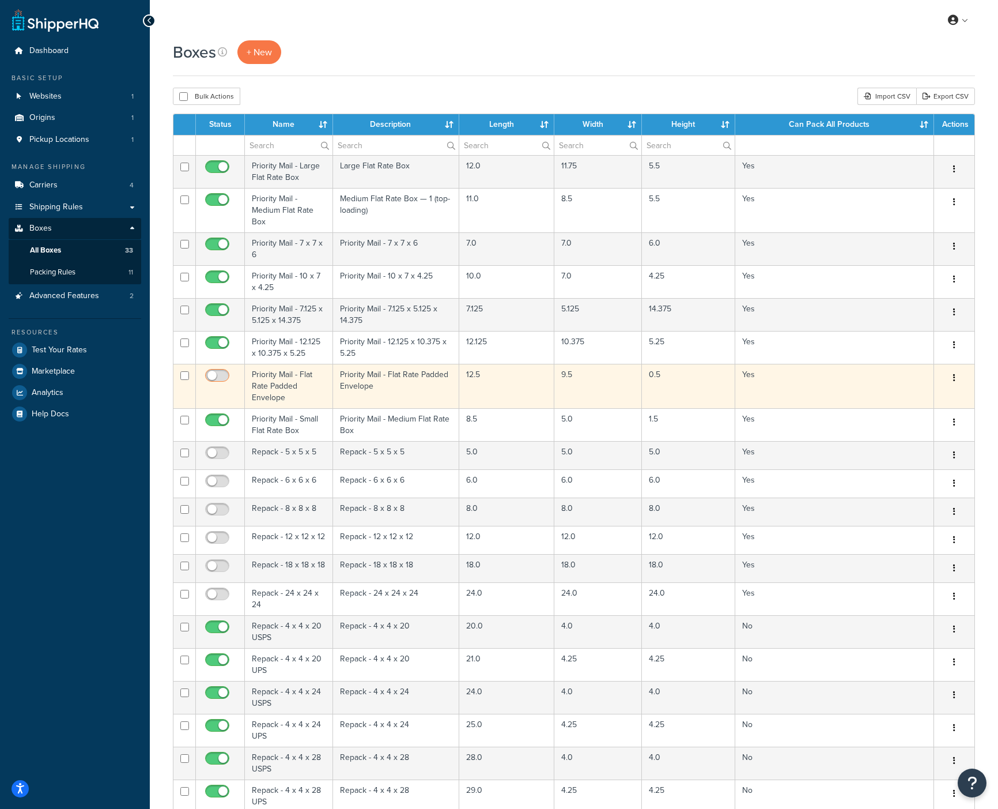
click at [216, 375] on input "checkbox" at bounding box center [219, 378] width 32 height 14
checkbox input "true"
